Goal: Task Accomplishment & Management: Use online tool/utility

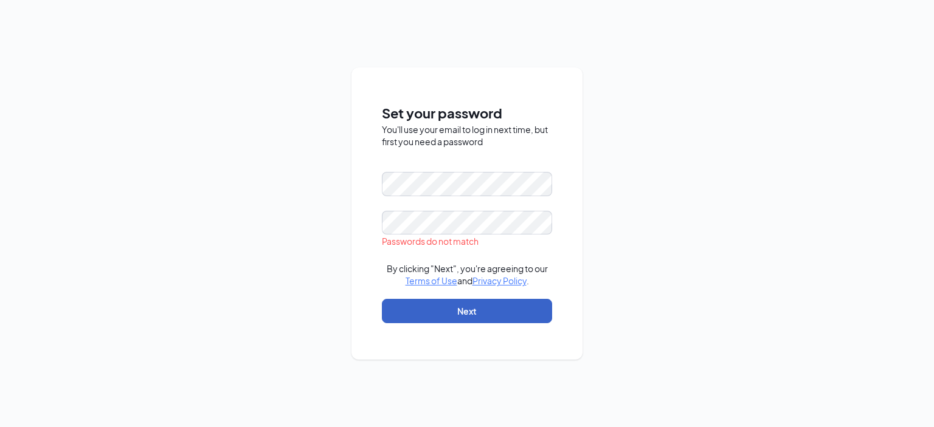
click at [486, 311] on button "Next" at bounding box center [467, 311] width 170 height 24
click at [66, 247] on div "Set your password You'll use your email to log in next time, but first you need…" at bounding box center [467, 213] width 934 height 427
click at [246, 199] on div "Set your password You'll use your email to log in next time, but first you need…" at bounding box center [467, 213] width 934 height 427
click at [157, 180] on div "Set your password You'll use your email to log in next time, but first you need…" at bounding box center [467, 213] width 934 height 427
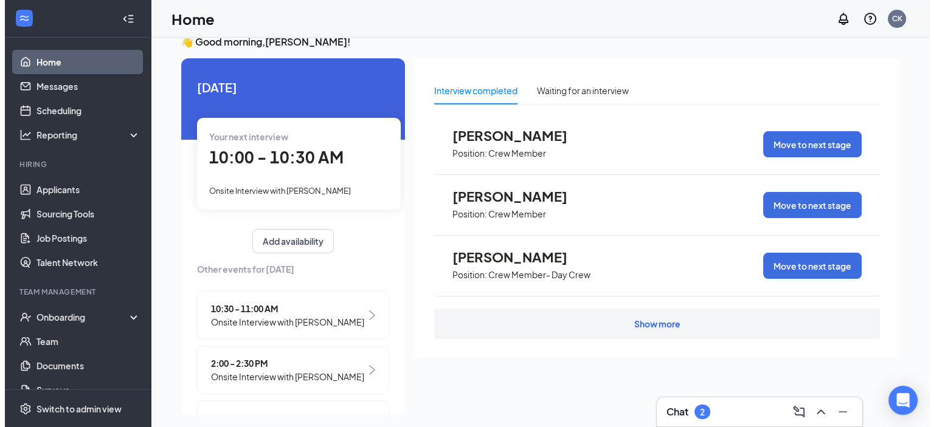
scroll to position [26, 0]
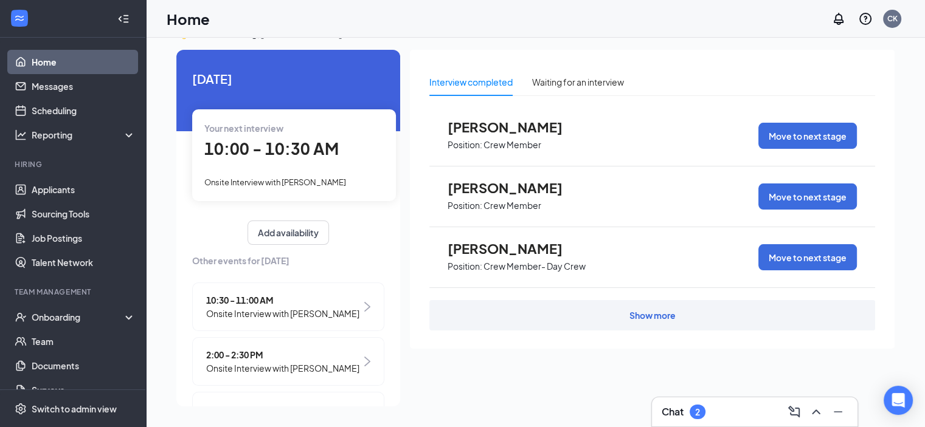
click at [539, 128] on span "[PERSON_NAME]" at bounding box center [515, 127] width 134 height 16
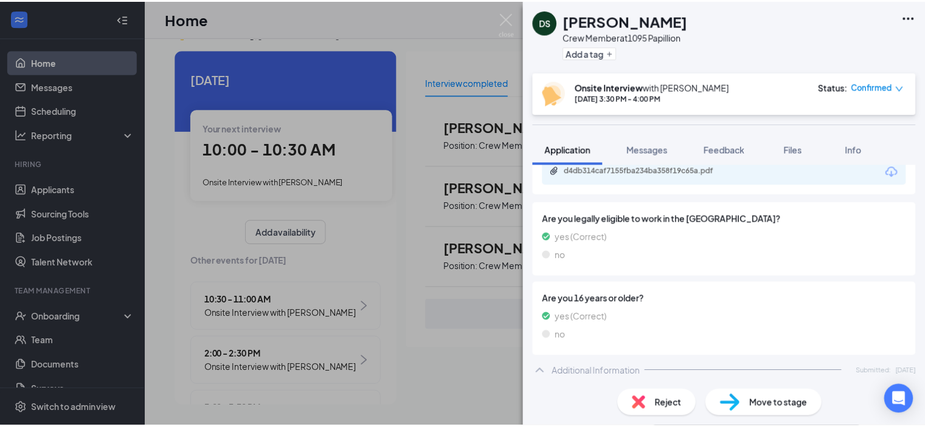
scroll to position [309, 0]
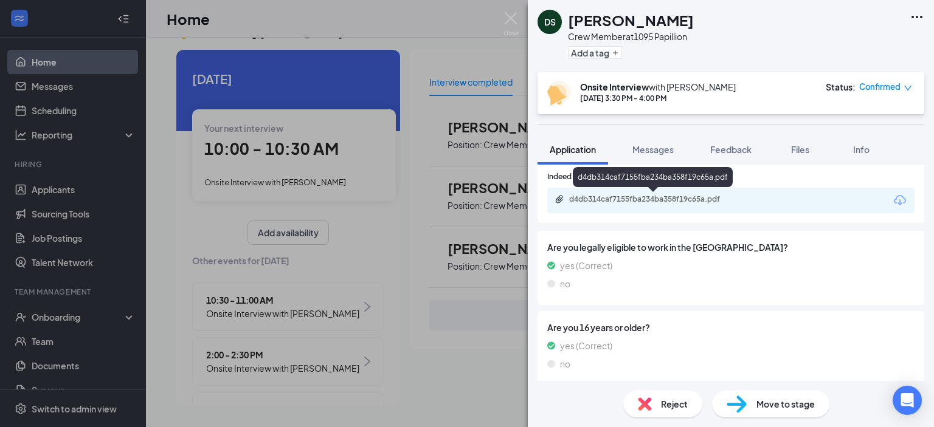
click at [642, 199] on div "d4db314caf7155fba234ba358f19c65a.pdf" at bounding box center [654, 200] width 170 height 10
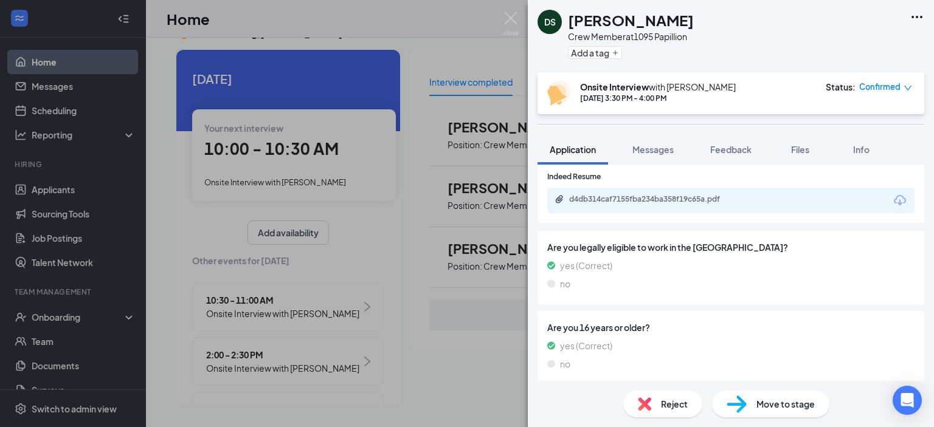
drag, startPoint x: 511, startPoint y: 7, endPoint x: 510, endPoint y: 19, distance: 12.2
click at [511, 7] on div "DS [PERSON_NAME] Crew Member at 1095 Papillion Add a tag Onsite Interview with …" at bounding box center [467, 213] width 934 height 427
click at [510, 19] on div "Home CK" at bounding box center [540, 19] width 788 height 38
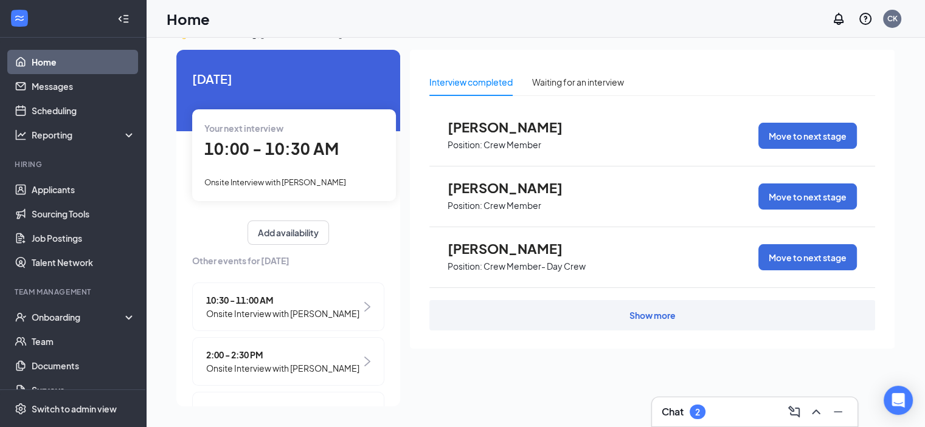
click at [46, 58] on link "Home" at bounding box center [84, 62] width 104 height 24
click at [54, 190] on link "Applicants" at bounding box center [84, 190] width 104 height 24
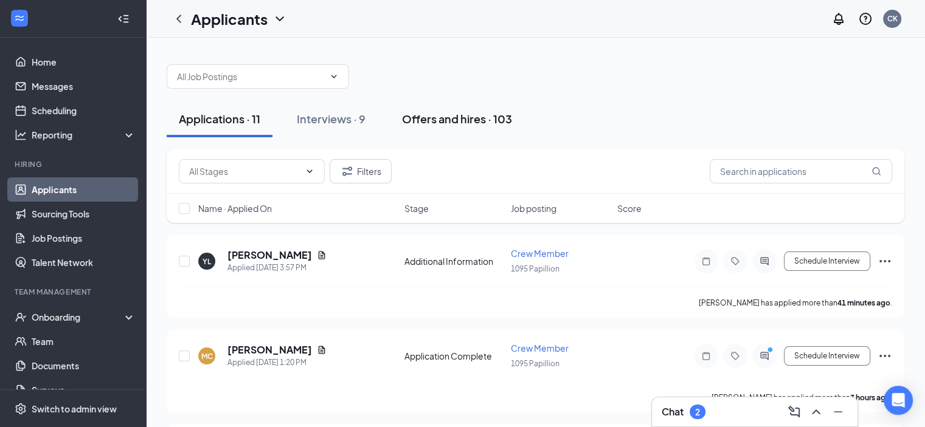
click at [483, 119] on div "Offers and hires · 103" at bounding box center [457, 118] width 110 height 15
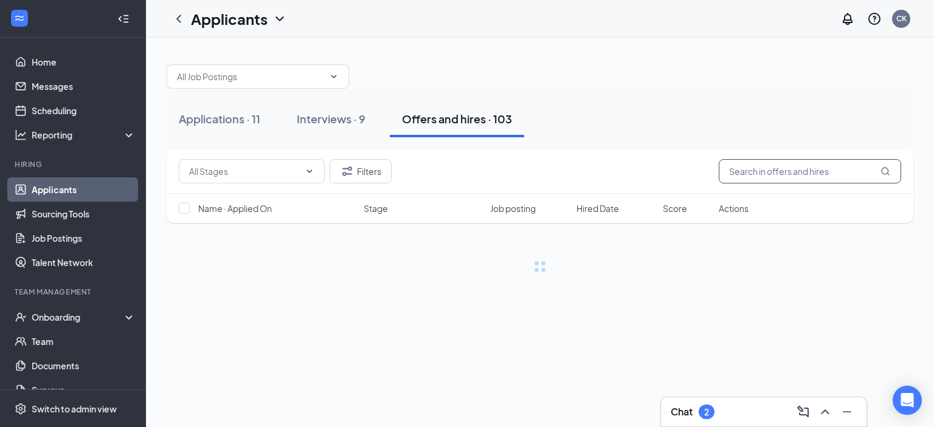
click at [833, 175] on input "text" at bounding box center [810, 171] width 182 height 24
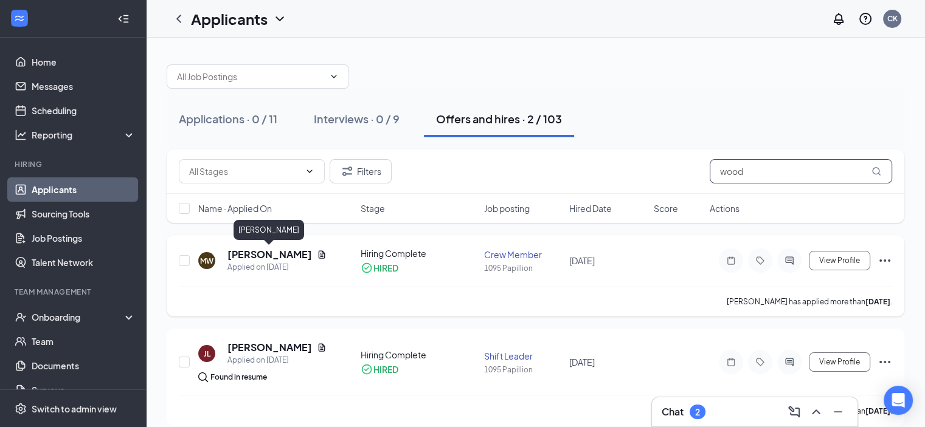
type input "wood"
click at [261, 257] on h5 "[PERSON_NAME]" at bounding box center [269, 254] width 85 height 13
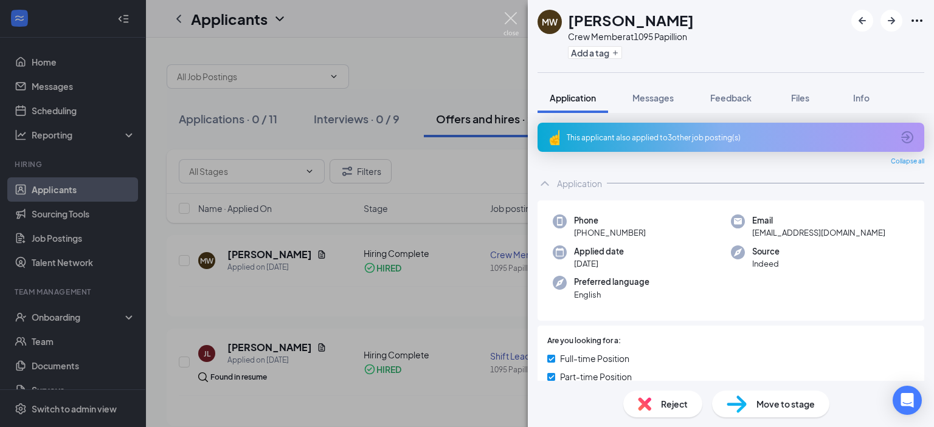
click at [510, 19] on img at bounding box center [510, 24] width 15 height 24
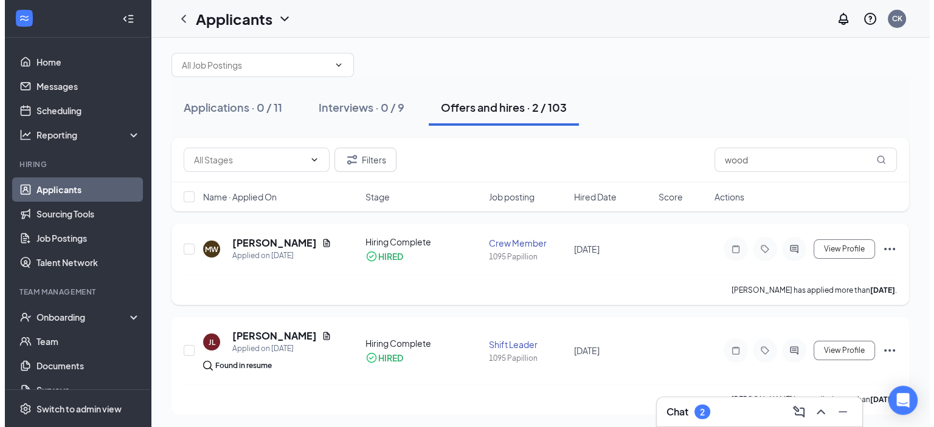
scroll to position [12, 0]
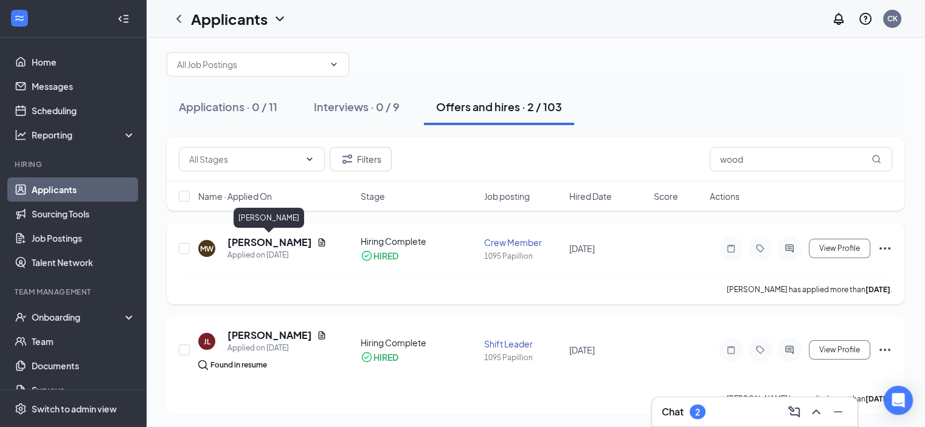
click at [278, 240] on h5 "[PERSON_NAME]" at bounding box center [269, 242] width 85 height 13
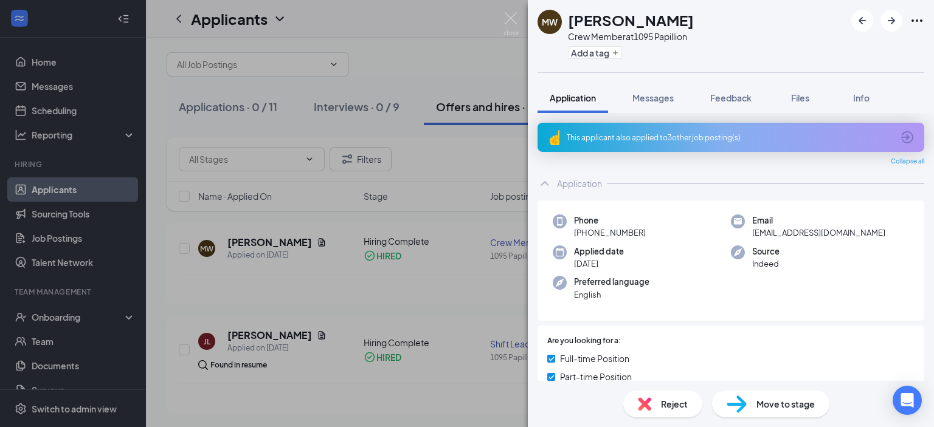
click at [620, 233] on span "[PHONE_NUMBER]" at bounding box center [610, 233] width 72 height 12
drag, startPoint x: 654, startPoint y: 232, endPoint x: 578, endPoint y: 234, distance: 75.4
click at [578, 234] on div "Phone [PHONE_NUMBER]" at bounding box center [642, 227] width 178 height 25
copy span "[PHONE_NUMBER]"
